Goal: Task Accomplishment & Management: Complete application form

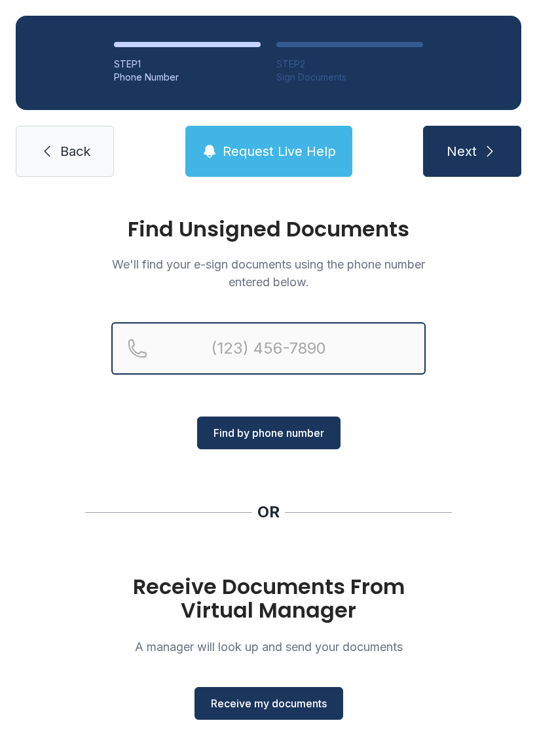
click at [219, 339] on input "Reservation phone number" at bounding box center [268, 348] width 315 height 52
type input "("
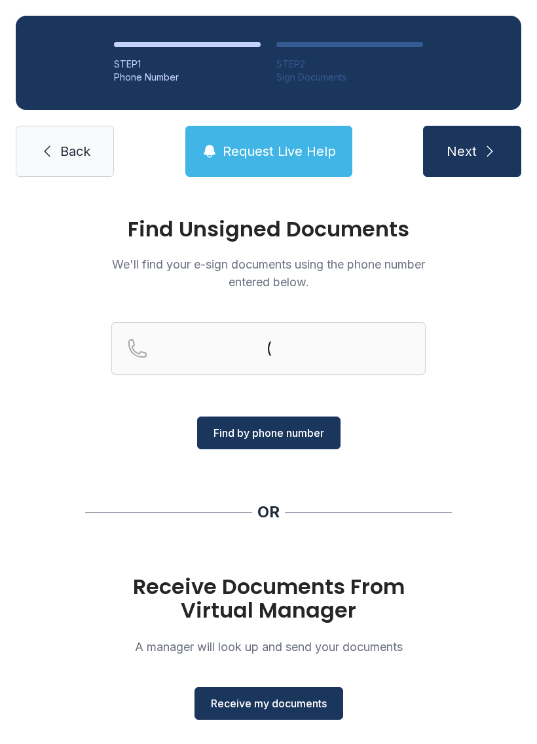
click at [40, 289] on div "Find Unsigned Documents We'll find your e-sign documents using the phone number…" at bounding box center [268, 483] width 537 height 580
click at [230, 703] on span "Receive my documents" at bounding box center [269, 704] width 116 height 16
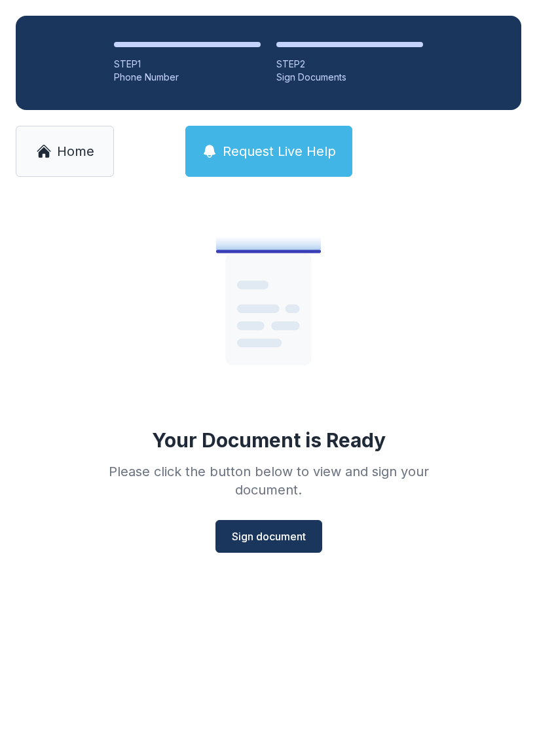
click at [257, 537] on span "Sign document" at bounding box center [269, 537] width 74 height 16
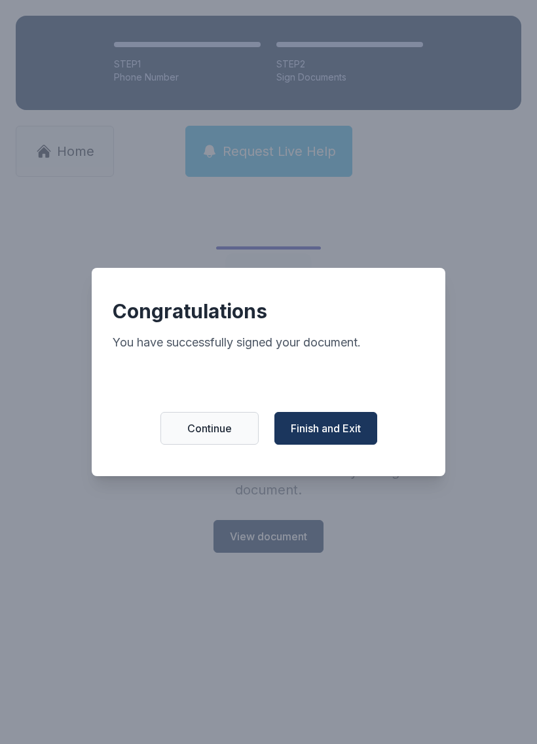
click at [325, 425] on button "Finish and Exit" at bounding box center [326, 428] width 103 height 33
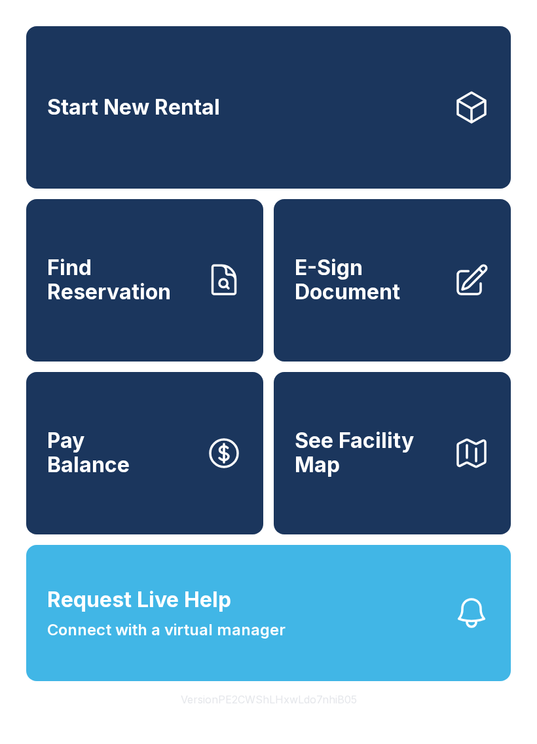
click at [169, 140] on link "Start New Rental" at bounding box center [268, 107] width 485 height 163
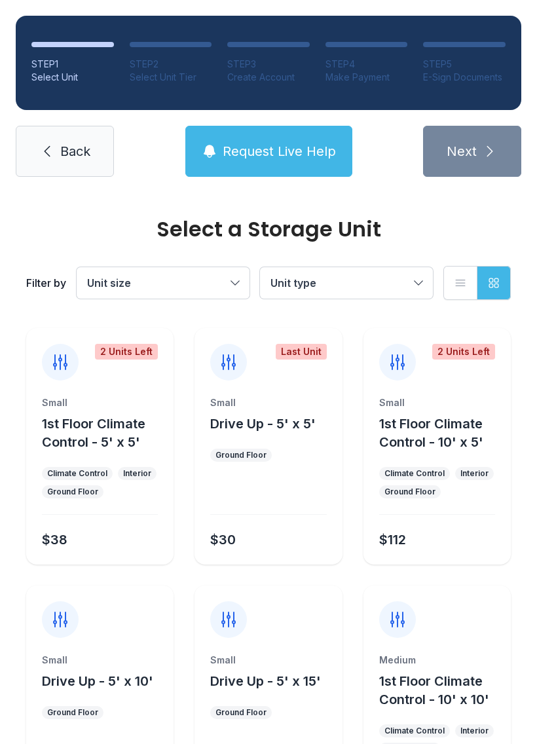
scroll to position [3, 0]
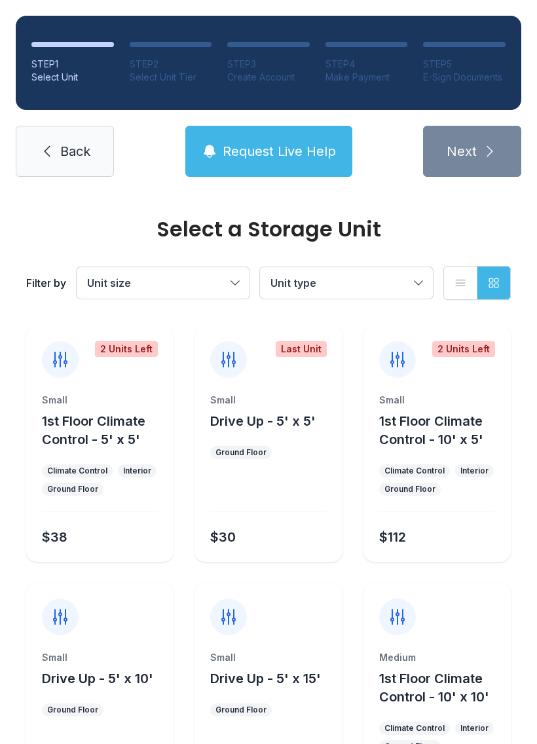
click at [420, 527] on div "$112" at bounding box center [434, 535] width 121 height 24
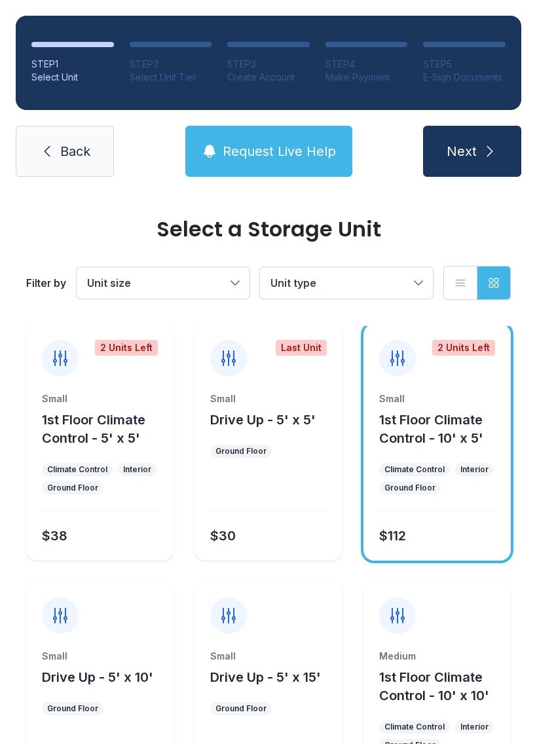
scroll to position [3, 0]
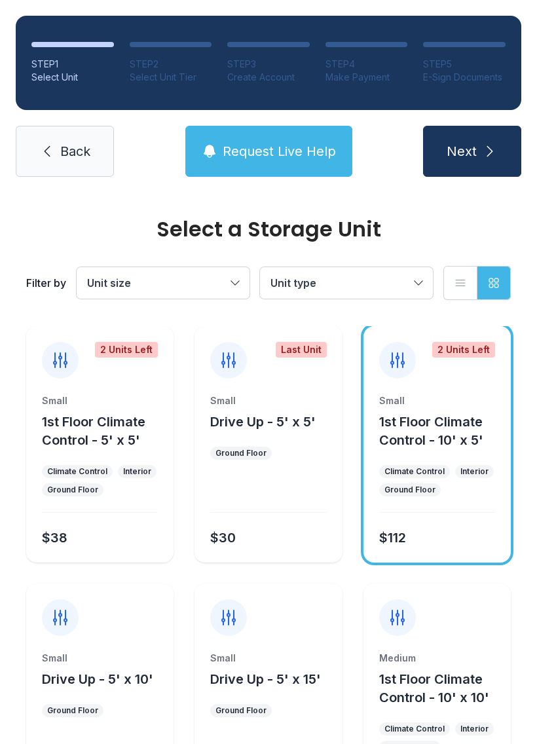
click at [87, 145] on span "Back" at bounding box center [75, 151] width 30 height 18
